Goal: Information Seeking & Learning: Learn about a topic

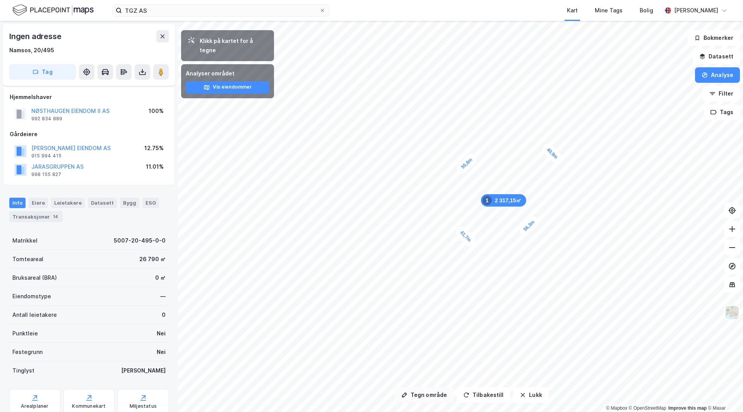
click at [428, 396] on button "Tegn område" at bounding box center [424, 395] width 59 height 15
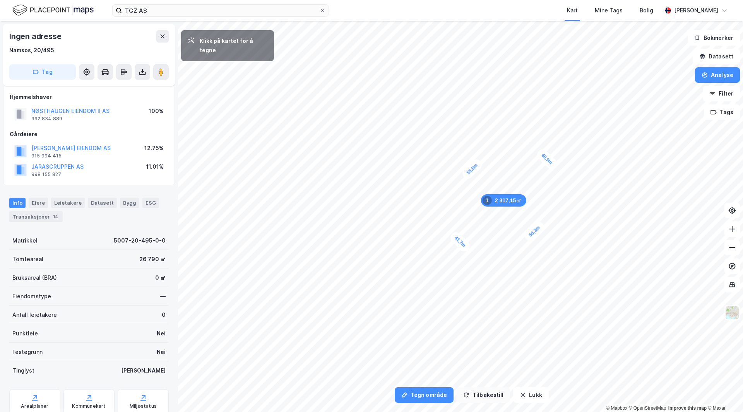
click at [485, 389] on button "Tilbakestill" at bounding box center [483, 395] width 53 height 15
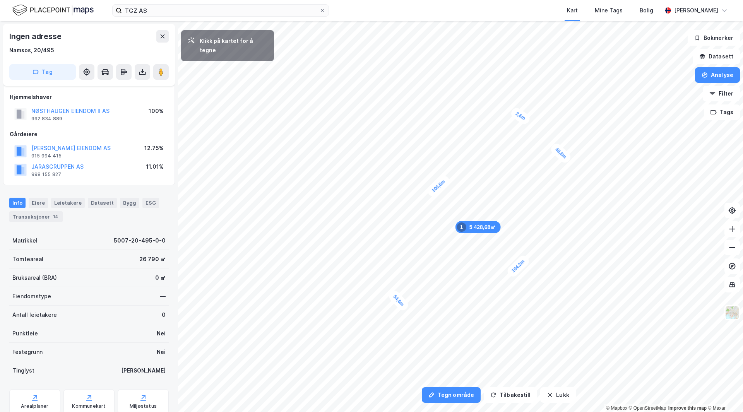
click at [522, 118] on div "2,6m" at bounding box center [520, 116] width 22 height 20
click at [487, 393] on button "Tilbakestill" at bounding box center [510, 395] width 53 height 15
click at [519, 394] on button "Tilbakestill" at bounding box center [510, 395] width 53 height 15
click at [551, 391] on button "Lukk" at bounding box center [557, 395] width 35 height 15
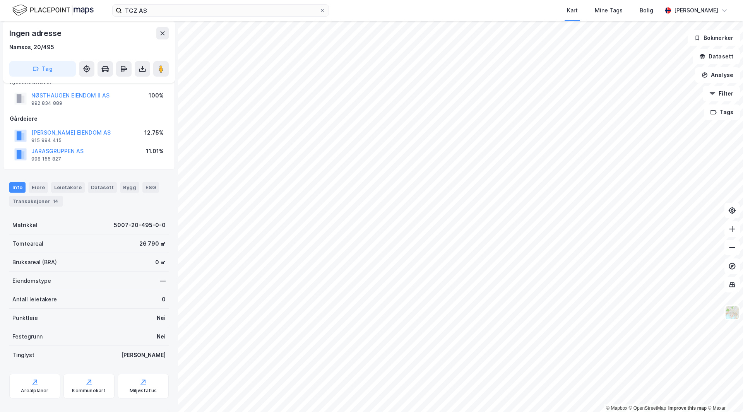
scroll to position [27, 0]
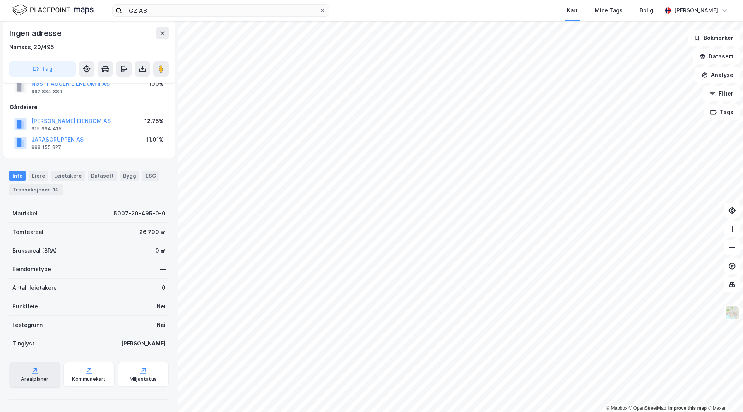
click at [42, 380] on div "Arealplaner" at bounding box center [34, 379] width 27 height 6
click at [47, 377] on div "Arealplaner" at bounding box center [34, 374] width 51 height 25
click at [105, 382] on div "Kommunekart" at bounding box center [88, 374] width 51 height 25
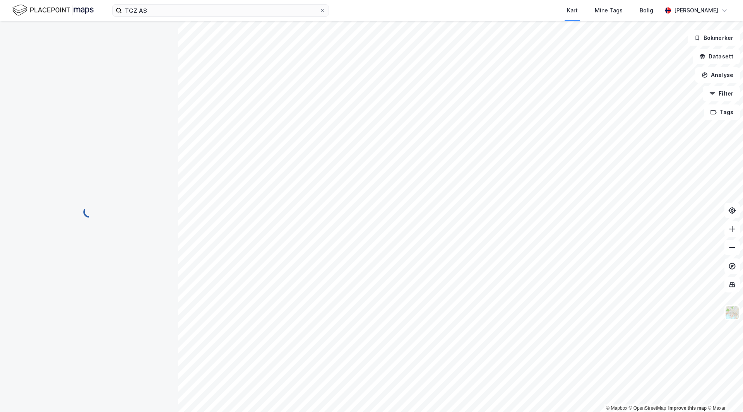
scroll to position [0, 0]
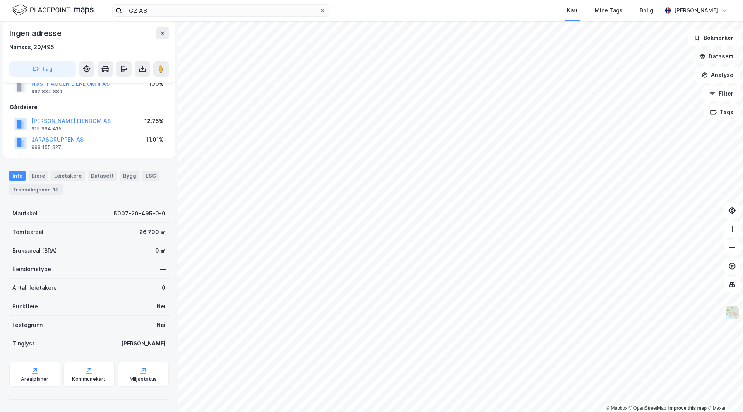
click at [722, 57] on button "Datasett" at bounding box center [716, 56] width 47 height 15
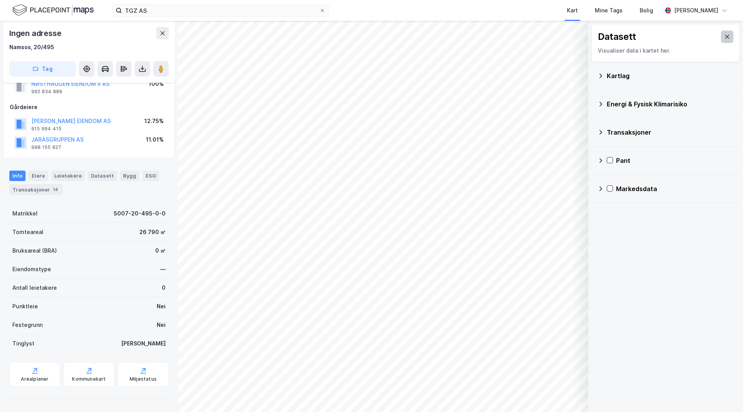
click at [721, 42] on button at bounding box center [727, 37] width 12 height 12
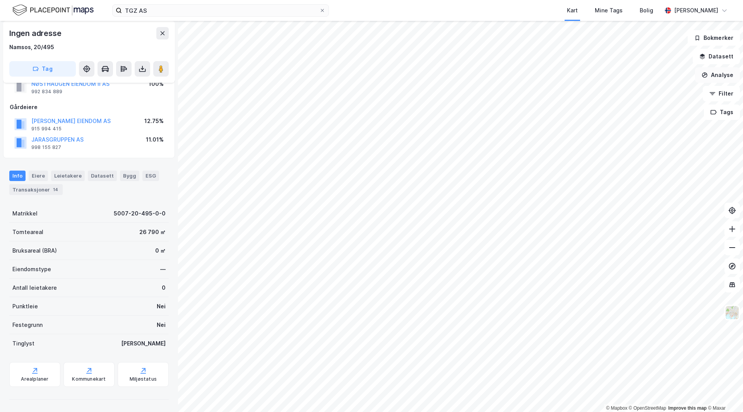
click at [717, 72] on button "Analyse" at bounding box center [717, 74] width 45 height 15
click at [636, 90] on div "Tegn område" at bounding box center [650, 91] width 67 height 7
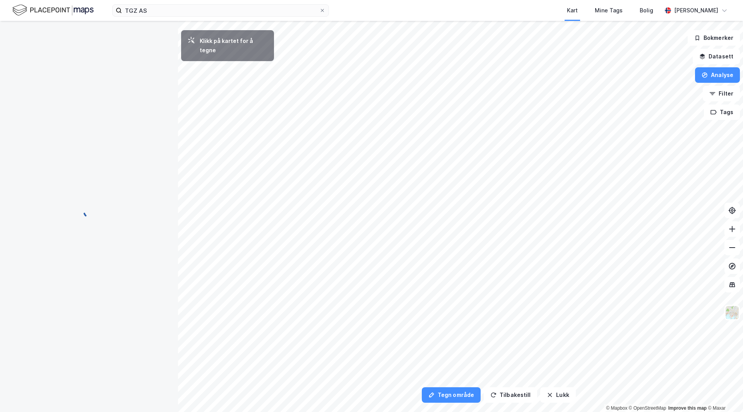
scroll to position [0, 0]
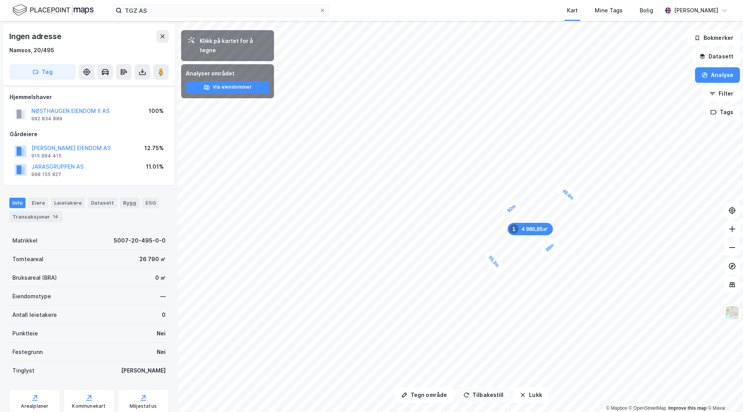
click at [493, 395] on button "Tilbakestill" at bounding box center [483, 395] width 53 height 15
drag, startPoint x: 69, startPoint y: 201, endPoint x: 81, endPoint y: 214, distance: 17.8
click at [69, 201] on div "Leietakere" at bounding box center [68, 203] width 34 height 10
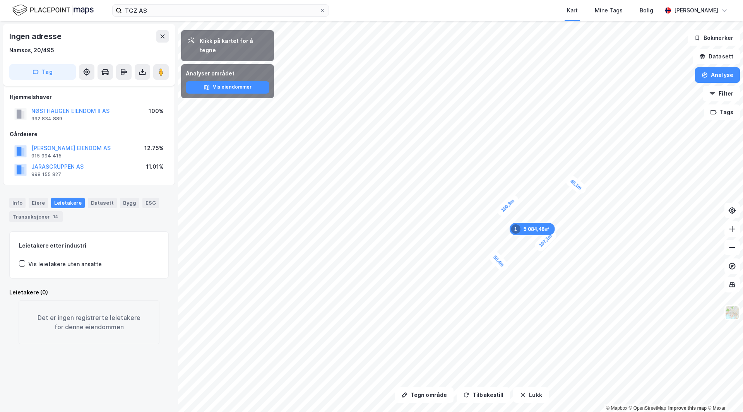
click at [108, 244] on div "Leietakere etter industri" at bounding box center [89, 245] width 140 height 9
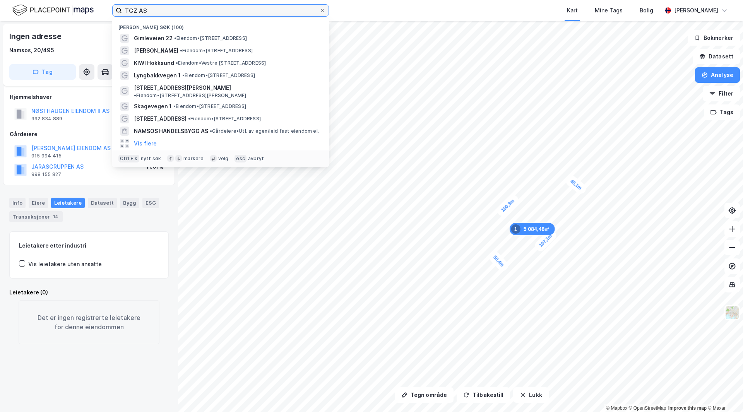
click at [129, 11] on input "TGZ AS" at bounding box center [220, 11] width 197 height 12
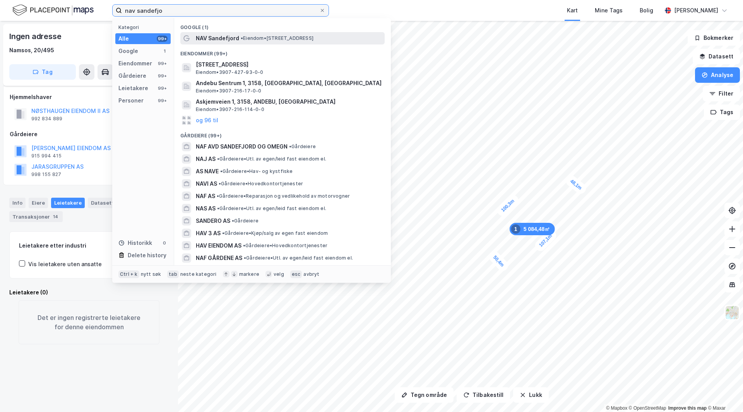
type input "nav sandefjo"
click at [218, 39] on span "NAV Sandefjord" at bounding box center [217, 38] width 43 height 9
